Goal: Information Seeking & Learning: Learn about a topic

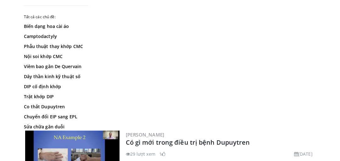
scroll to position [101, 0]
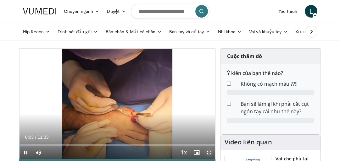
click at [209, 152] on span "Video Player" at bounding box center [208, 153] width 13 height 13
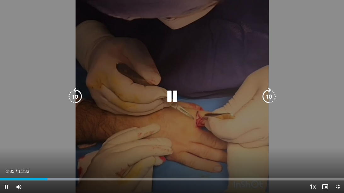
click at [218, 136] on div "10 seconds Tap to unmute" at bounding box center [172, 96] width 344 height 193
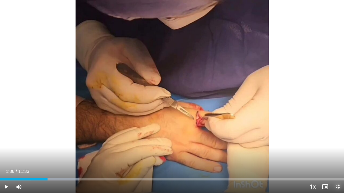
click at [336, 161] on span "Video Player" at bounding box center [337, 186] width 13 height 13
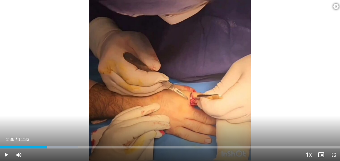
scroll to position [151, 0]
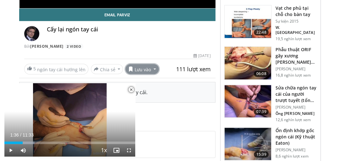
click at [151, 69] on button "Lưu vào" at bounding box center [141, 69] width 33 height 10
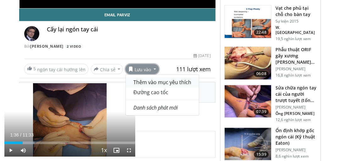
click at [156, 83] on font "Thêm vào mục yêu thích" at bounding box center [162, 82] width 58 height 7
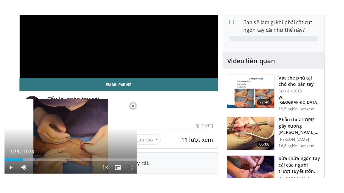
scroll to position [146, 0]
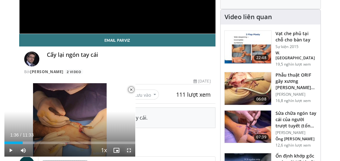
click at [128, 149] on span "Video Player" at bounding box center [129, 150] width 13 height 13
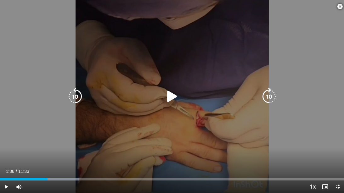
click at [174, 96] on icon "Video Player" at bounding box center [172, 97] width 18 height 18
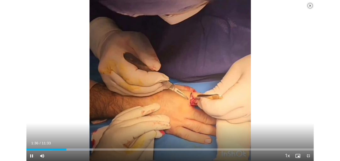
scroll to position [126, 0]
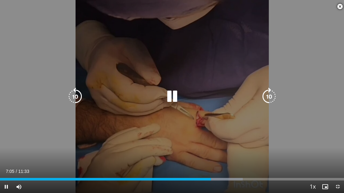
click at [76, 95] on icon "Video Player" at bounding box center [75, 97] width 18 height 18
click at [73, 95] on icon "Video Player" at bounding box center [75, 97] width 18 height 18
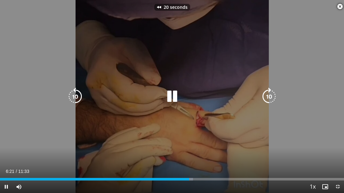
click at [73, 95] on icon "Video Player" at bounding box center [75, 97] width 18 height 18
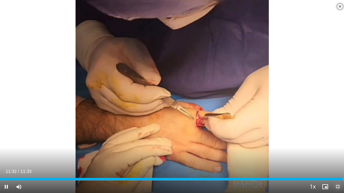
click at [337, 161] on span "Video Player" at bounding box center [337, 186] width 13 height 13
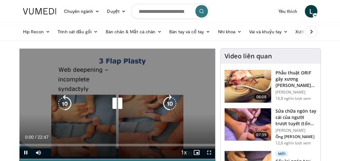
click at [109, 106] on icon "Video Player" at bounding box center [117, 104] width 18 height 18
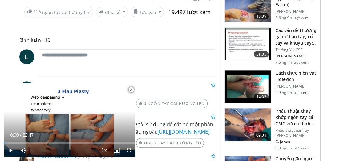
scroll to position [201, 0]
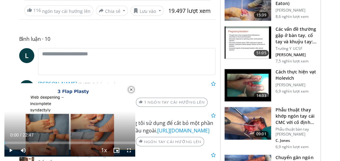
click at [280, 73] on font "Cách thực hiện vạt Holevich" at bounding box center [295, 75] width 41 height 12
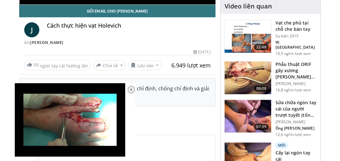
scroll to position [176, 0]
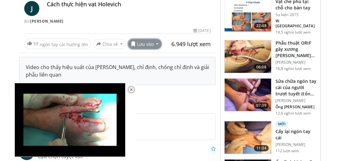
click at [153, 43] on button "Lưu vào" at bounding box center [144, 44] width 33 height 10
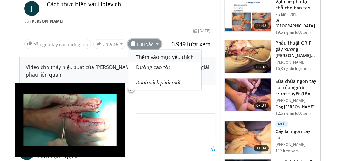
click at [161, 57] on font "Thêm vào mục yêu thích" at bounding box center [165, 57] width 58 height 7
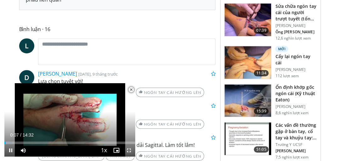
click at [128, 150] on span "Video Player" at bounding box center [129, 150] width 13 height 13
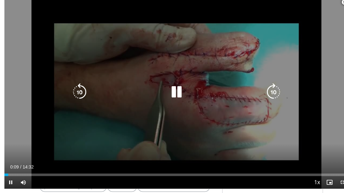
scroll to position [141, 0]
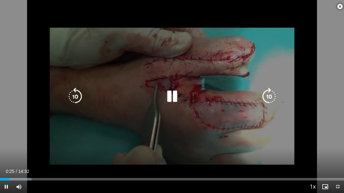
click at [124, 97] on div "Video Player" at bounding box center [172, 96] width 206 height 13
click at [157, 129] on div "10 seconds Tap to unmute" at bounding box center [172, 96] width 344 height 193
click at [171, 96] on icon "Video Player" at bounding box center [172, 97] width 18 height 18
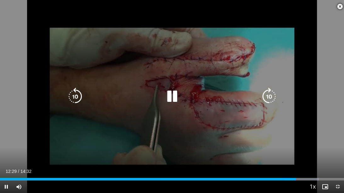
click at [70, 97] on icon "Video Player" at bounding box center [75, 97] width 18 height 18
click at [71, 95] on icon "Video Player" at bounding box center [75, 97] width 18 height 18
click at [72, 95] on icon "Video Player" at bounding box center [75, 97] width 18 height 18
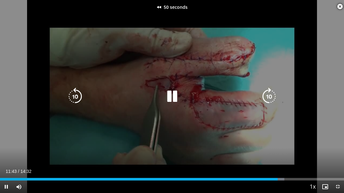
click at [72, 95] on icon "Video Player" at bounding box center [75, 97] width 18 height 18
click at [76, 96] on icon "Video Player" at bounding box center [75, 97] width 18 height 18
click at [198, 125] on div "10 seconds Tap to unmute" at bounding box center [172, 96] width 344 height 193
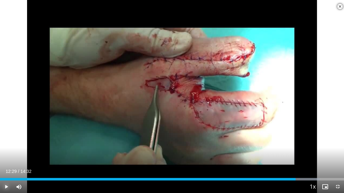
click at [7, 161] on span "Video Player" at bounding box center [6, 186] width 13 height 13
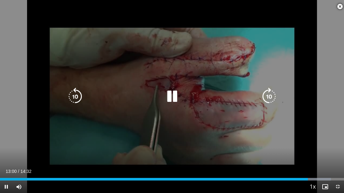
click at [74, 96] on icon "Video Player" at bounding box center [75, 97] width 18 height 18
click at [72, 97] on icon "Video Player" at bounding box center [75, 97] width 18 height 18
